Goal: Navigation & Orientation: Find specific page/section

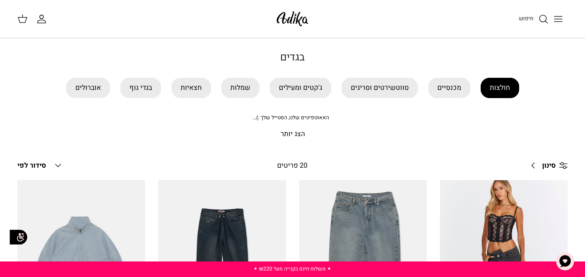
click at [497, 87] on link "חולצות" at bounding box center [500, 88] width 39 height 20
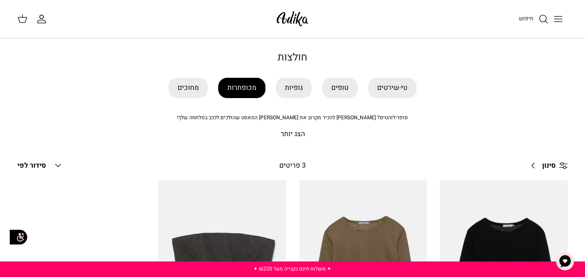
click at [240, 87] on link "מכופתרות" at bounding box center [241, 88] width 47 height 20
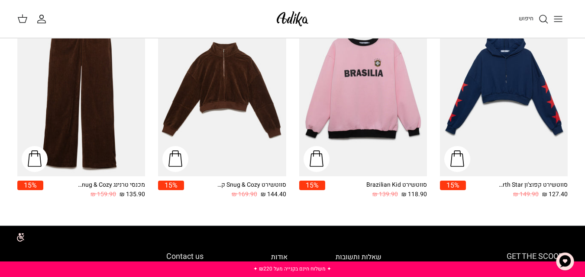
scroll to position [1125, 0]
